Goal: Task Accomplishment & Management: Manage account settings

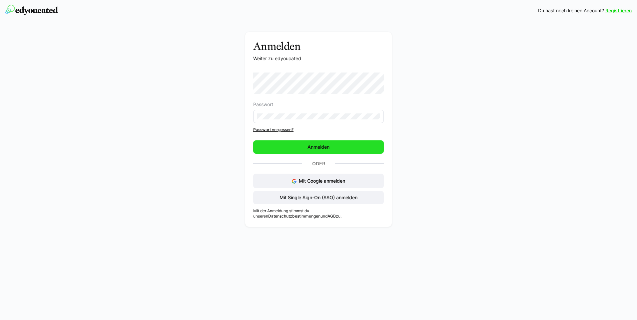
click at [278, 147] on span "Anmelden" at bounding box center [318, 146] width 131 height 13
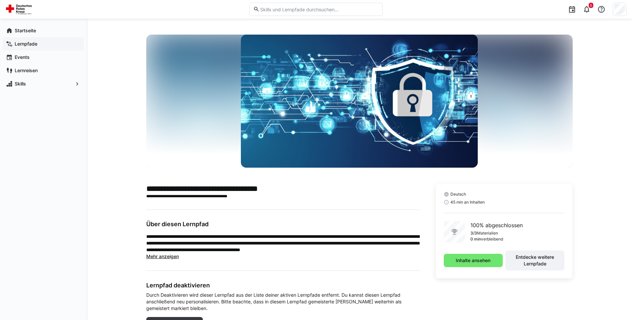
click at [0, 0] on app-navigation-label "Lernpfade" at bounding box center [0, 0] width 0 height 0
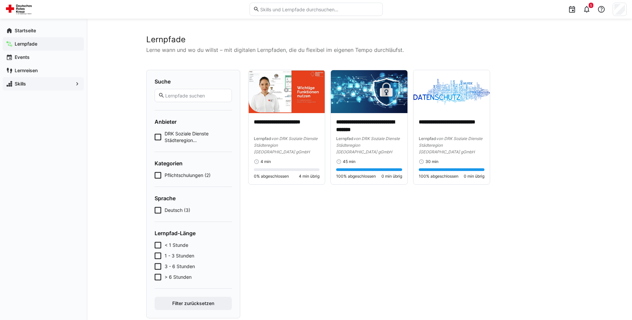
click at [50, 87] on div "Skills" at bounding box center [43, 83] width 81 height 13
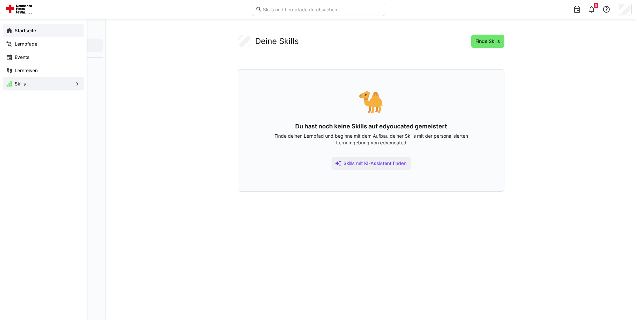
click at [12, 27] on eds-icon at bounding box center [9, 30] width 7 height 7
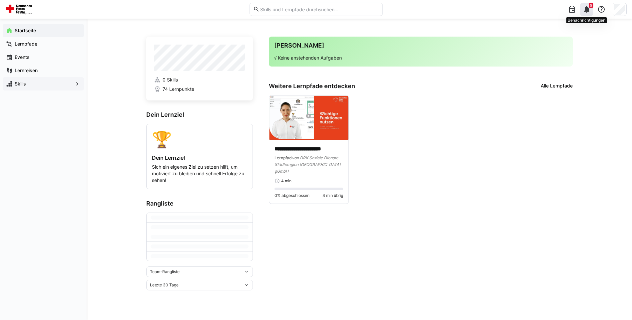
click at [583, 9] on eds-icon at bounding box center [586, 9] width 8 height 8
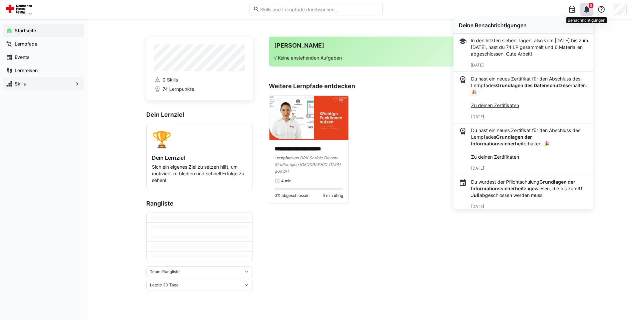
click at [583, 9] on eds-icon at bounding box center [586, 9] width 8 height 8
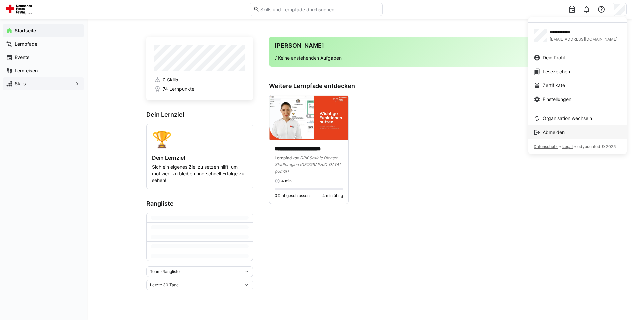
click at [557, 132] on span "Abmelden" at bounding box center [553, 132] width 22 height 7
